Goal: Information Seeking & Learning: Learn about a topic

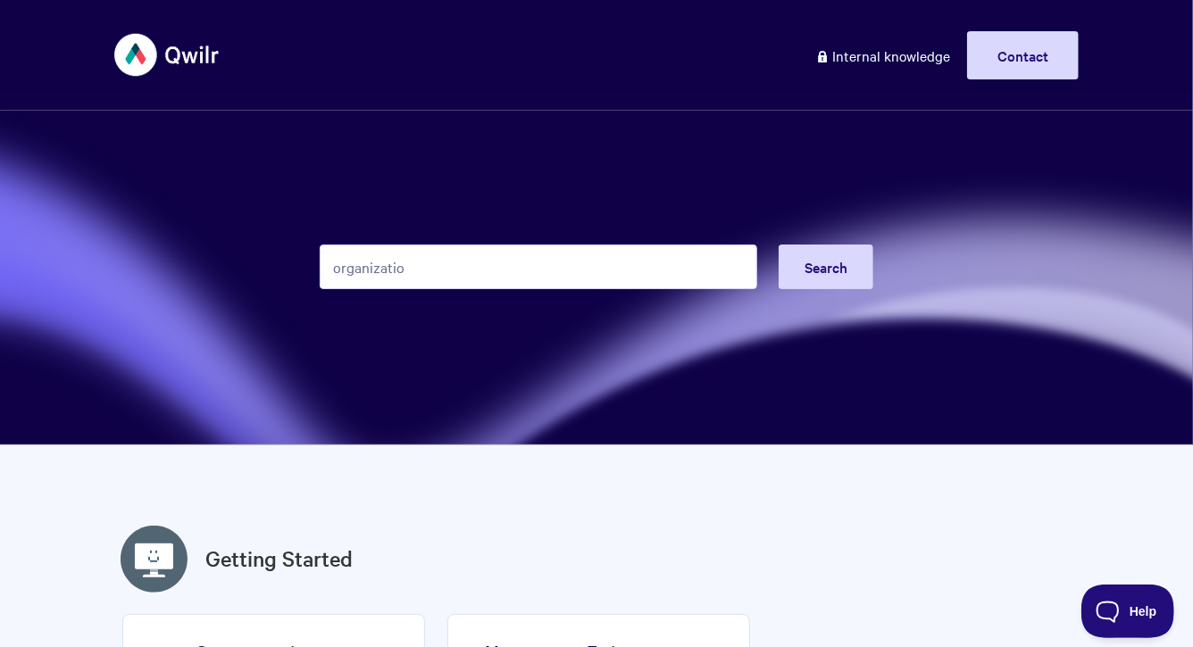
type input "organization"
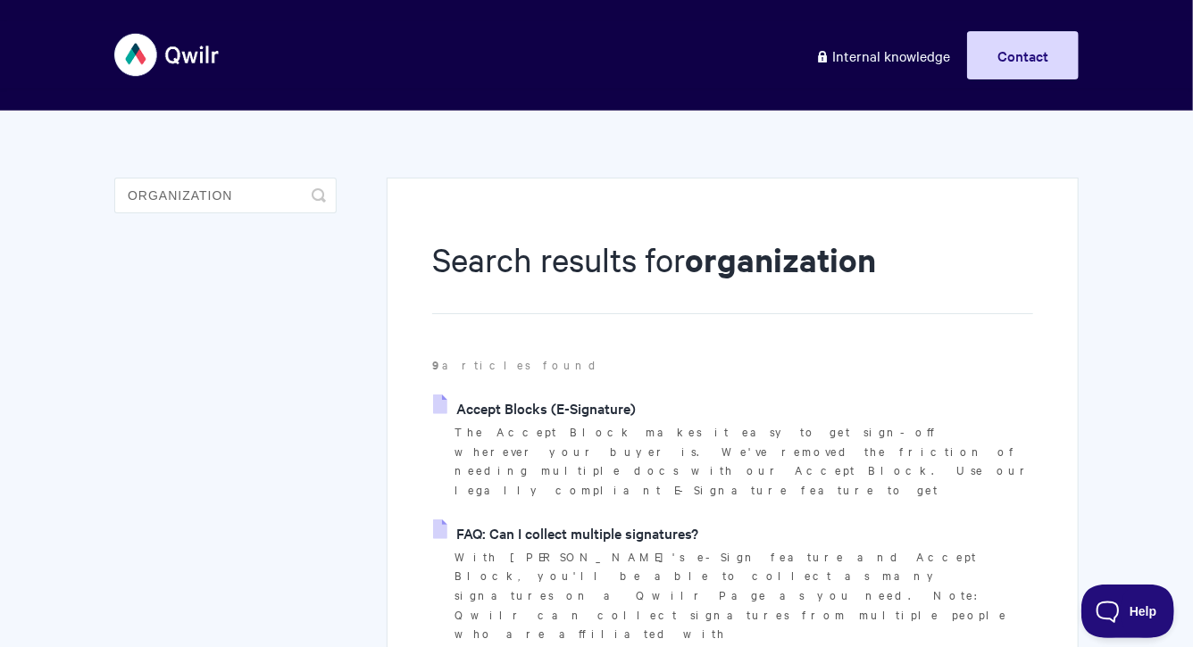
click at [601, 401] on link "Accept Blocks (E-Signature)" at bounding box center [534, 408] width 203 height 27
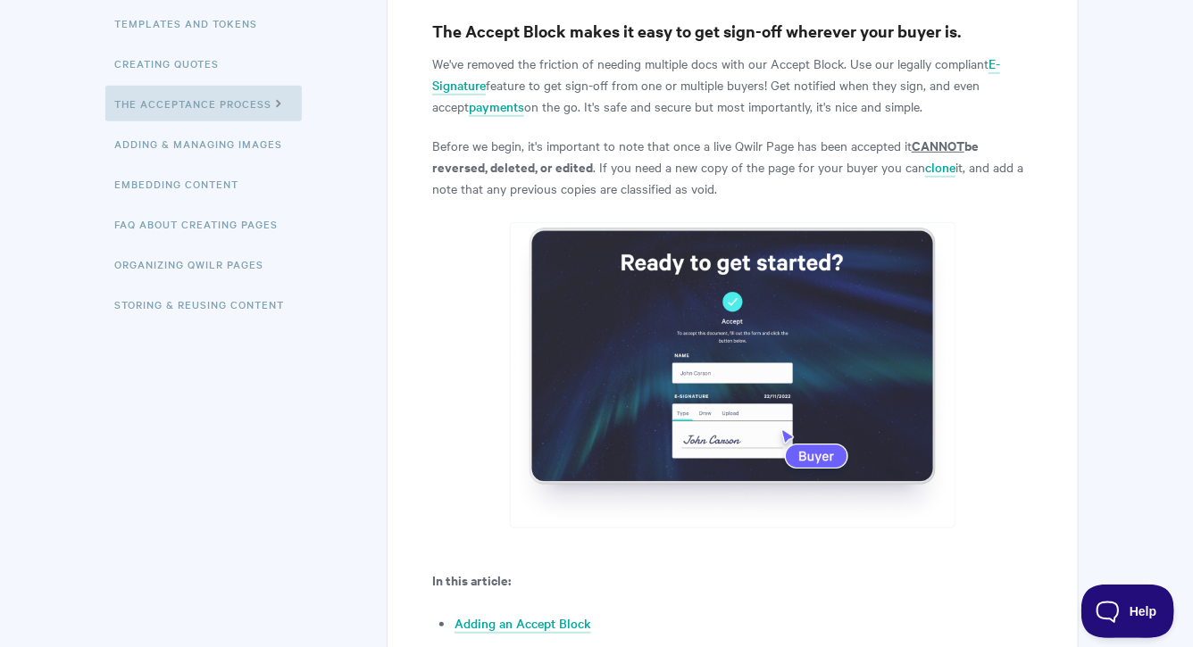
scroll to position [256, 0]
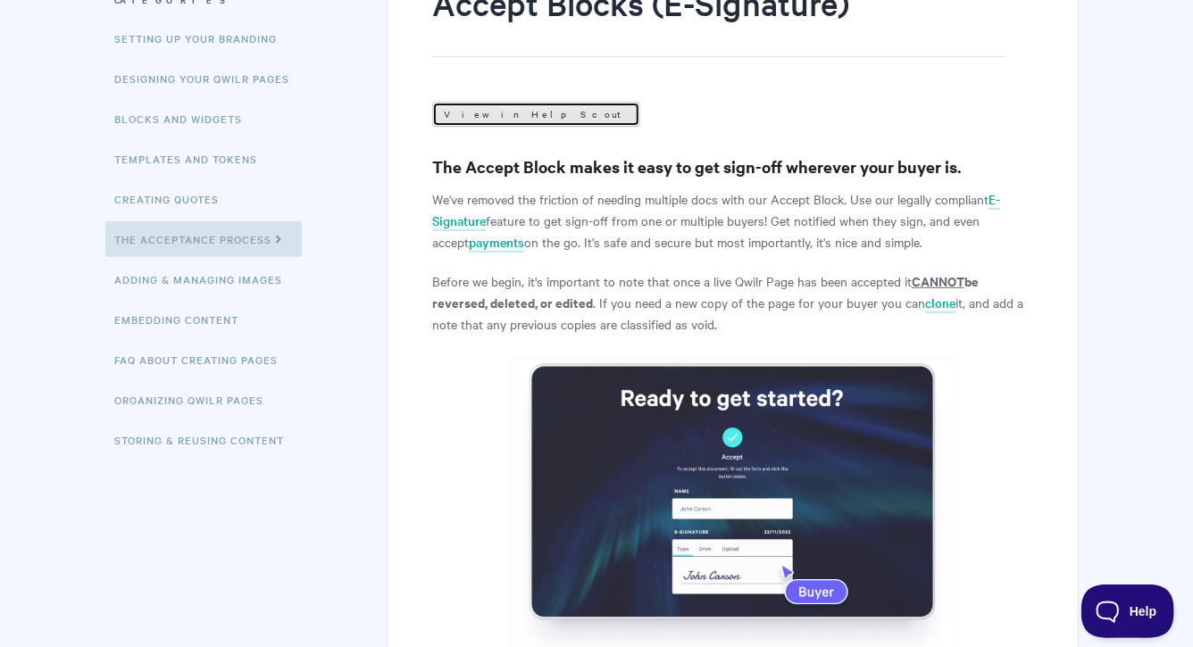
click at [492, 102] on link "View in Help Scout" at bounding box center [536, 114] width 208 height 25
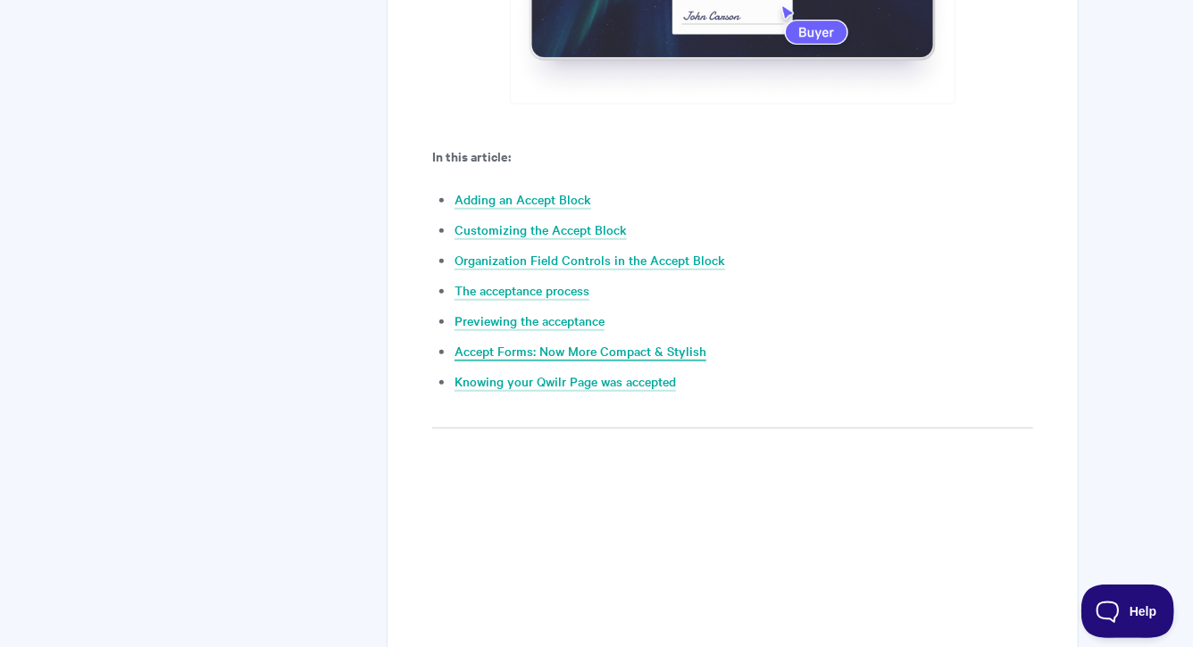
click at [535, 346] on link "Accept Forms: Now More Compact & Stylish" at bounding box center [580, 352] width 252 height 20
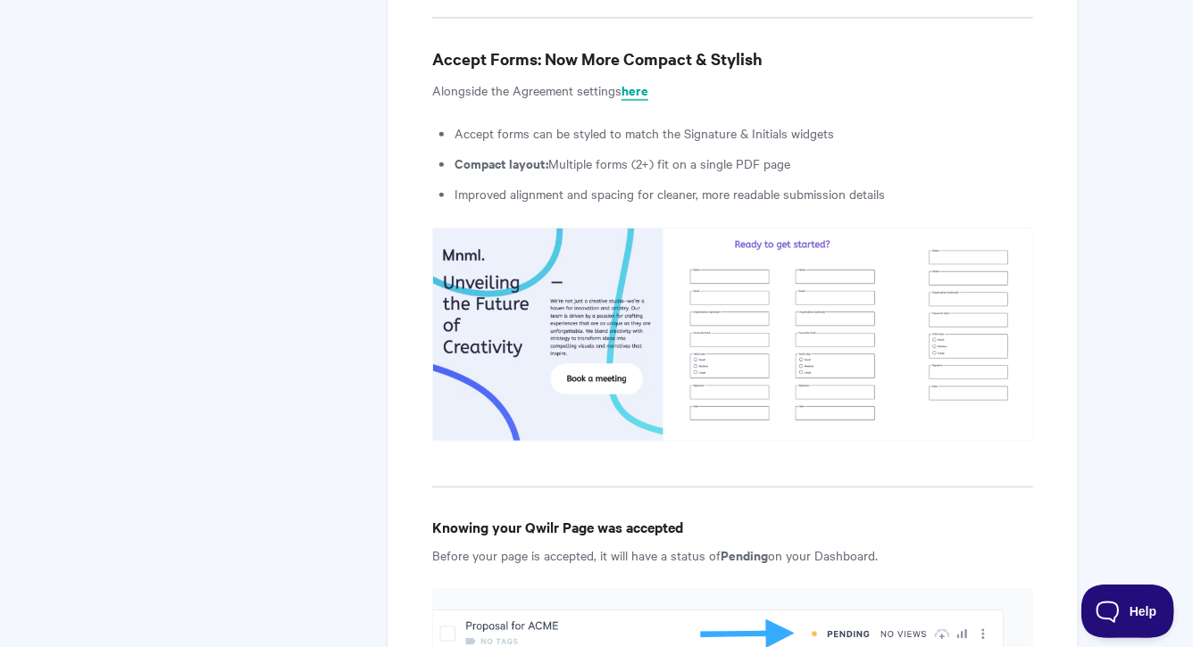
click at [633, 80] on b "here" at bounding box center [634, 89] width 27 height 19
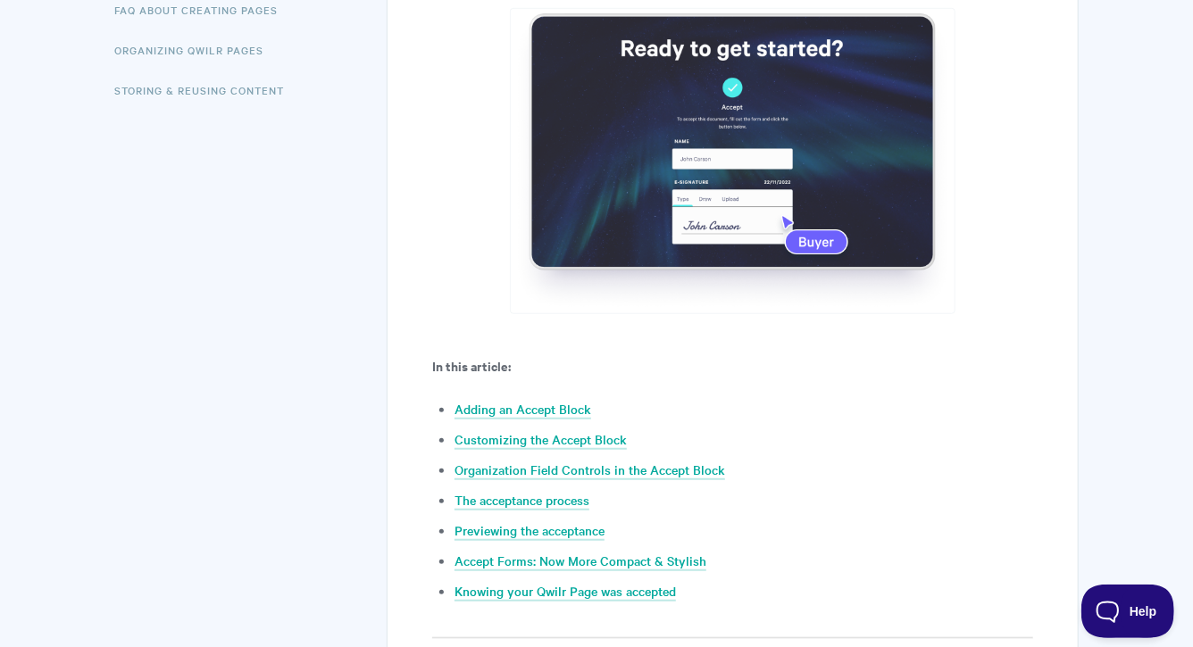
scroll to position [619, 0]
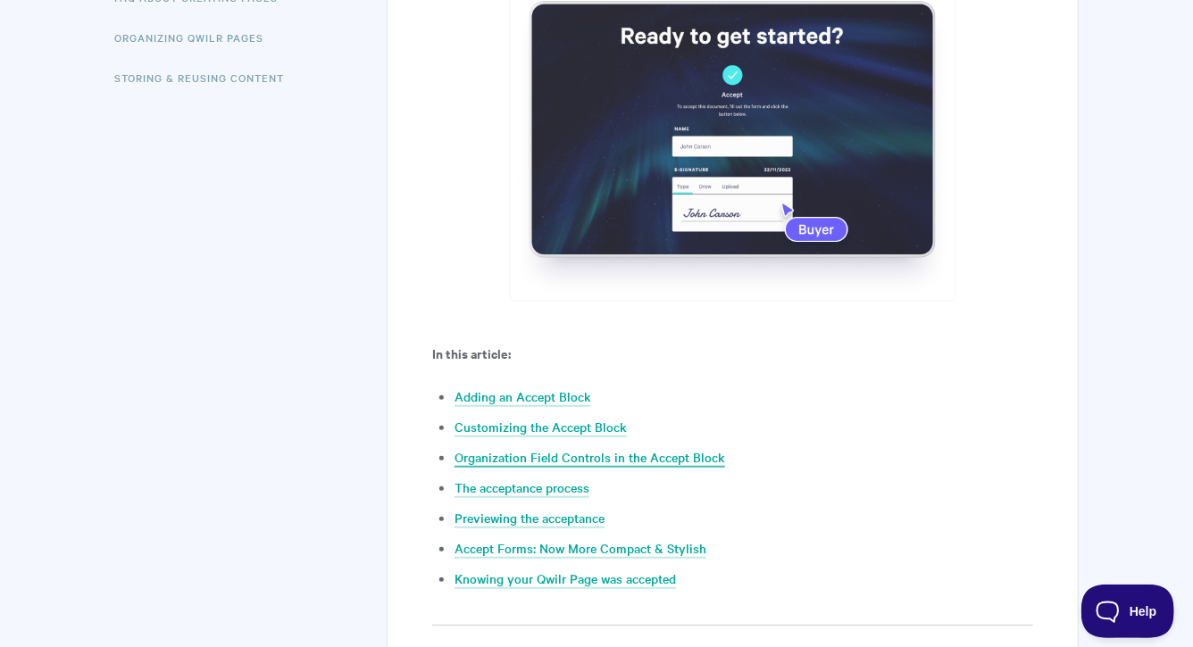
click at [529, 455] on link "Organization Field Controls in the Accept Block" at bounding box center [589, 458] width 271 height 20
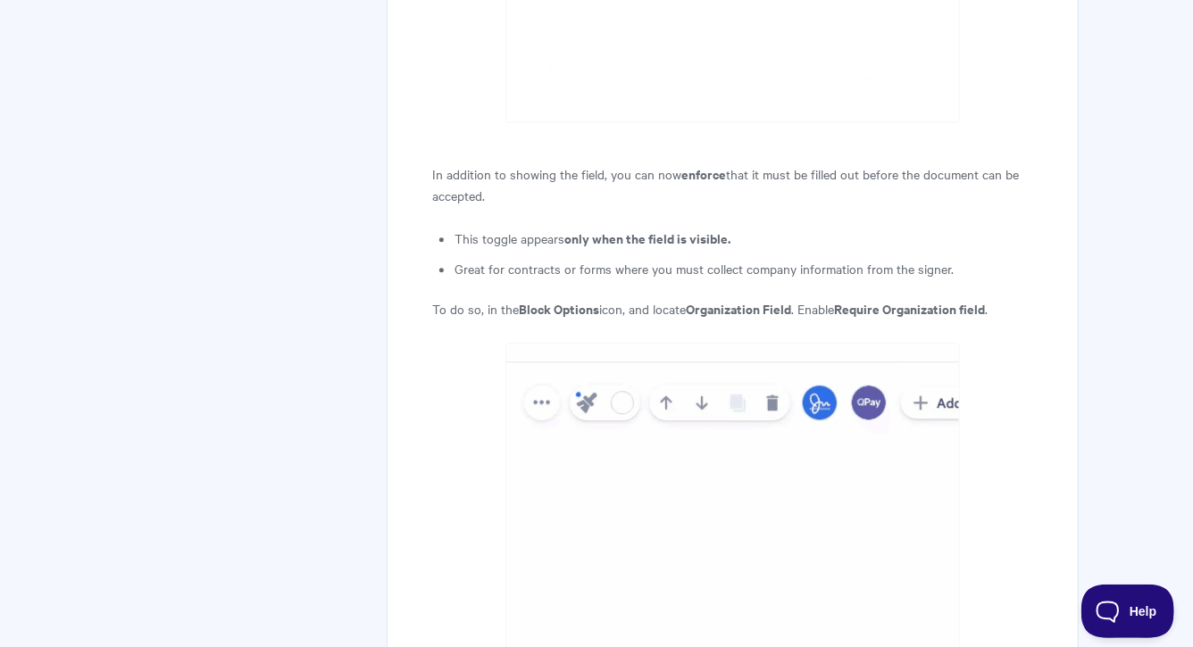
scroll to position [5390, 0]
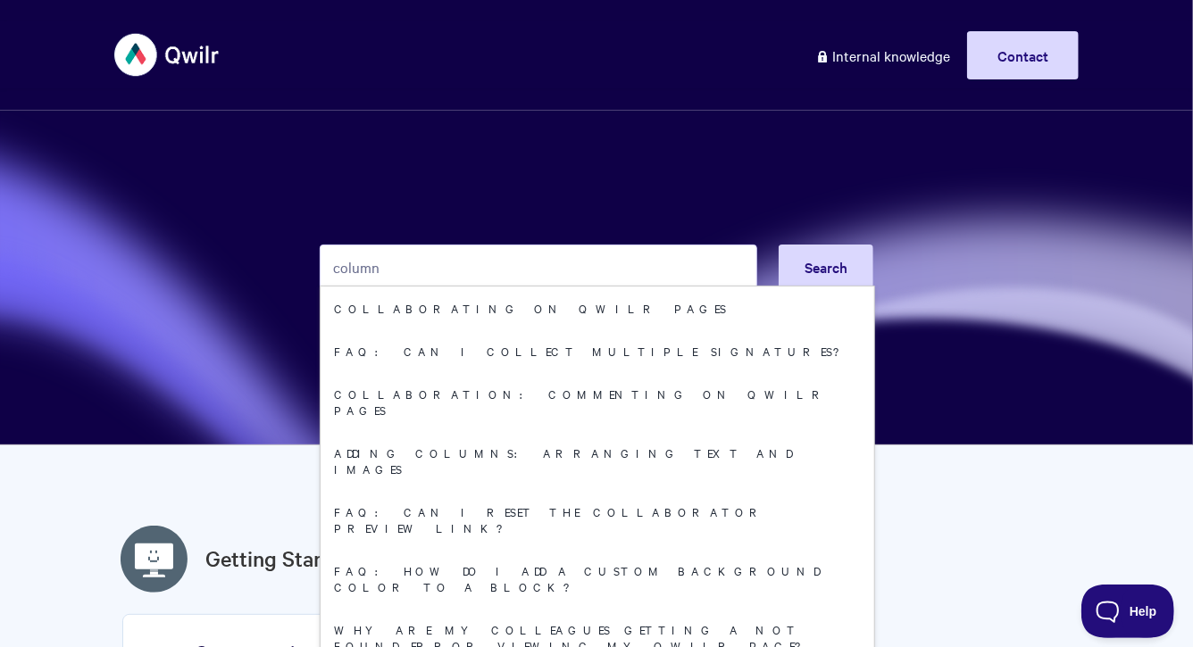
type input "columns"
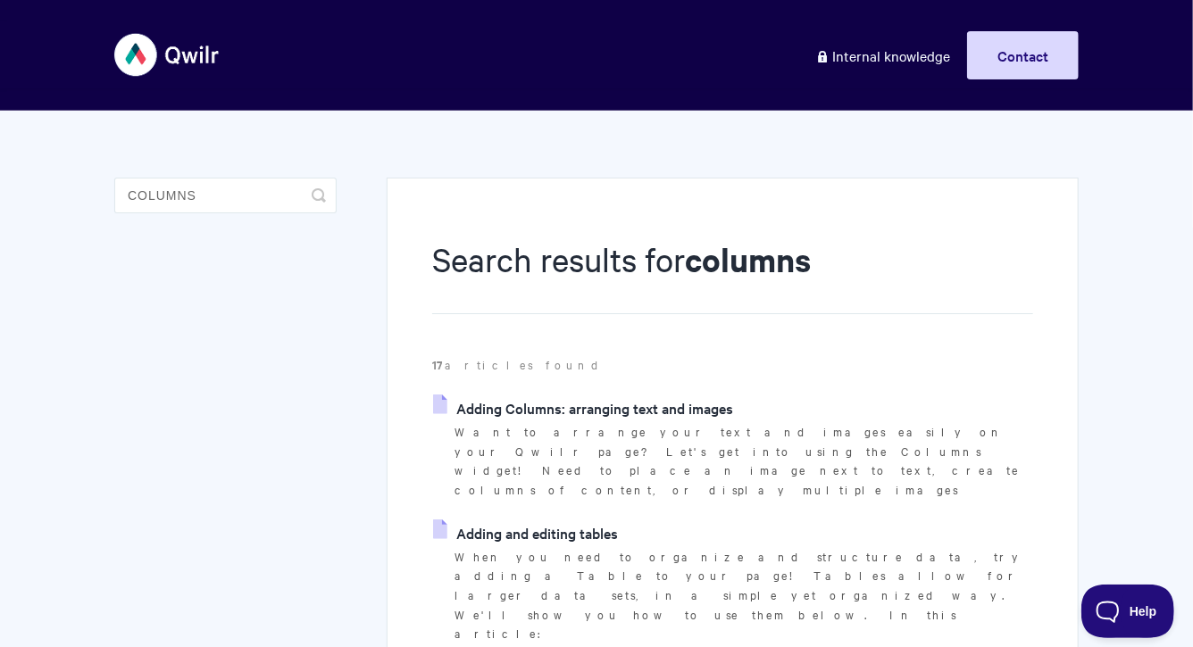
click at [619, 419] on link "Adding Columns: arranging text and images" at bounding box center [583, 408] width 300 height 27
